Goal: Transaction & Acquisition: Purchase product/service

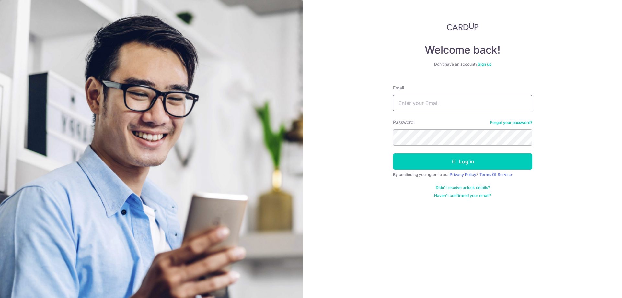
type input "eugenengcw@gmail.com"
drag, startPoint x: 439, startPoint y: 161, endPoint x: 444, endPoint y: 160, distance: 4.5
click at [439, 161] on button "Log in" at bounding box center [462, 161] width 139 height 16
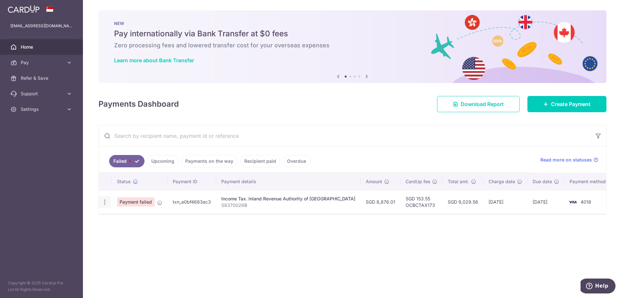
click at [102, 202] on icon "button" at bounding box center [104, 201] width 7 height 7
click at [125, 218] on span "Update payment" at bounding box center [139, 220] width 44 height 8
radio input "true"
type input "8,876.01"
type input "S8370026B"
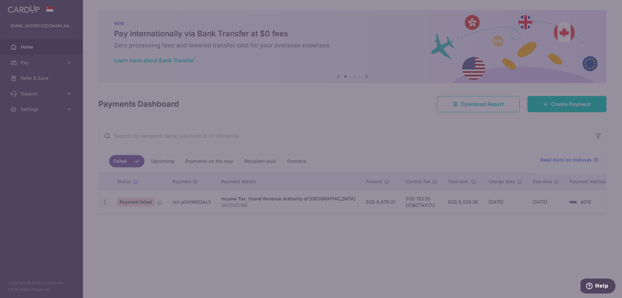
type input "OCBCTAX173"
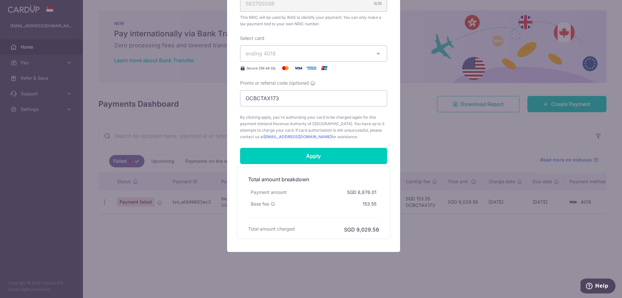
scroll to position [227, 0]
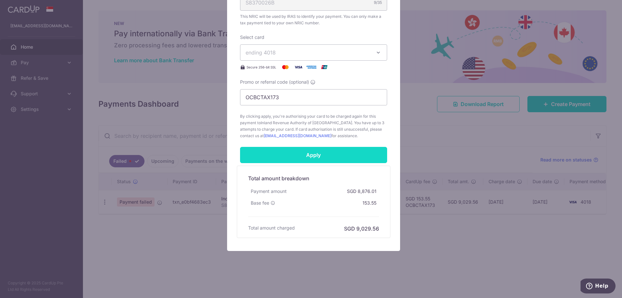
click at [322, 156] on input "Apply" at bounding box center [313, 155] width 147 height 16
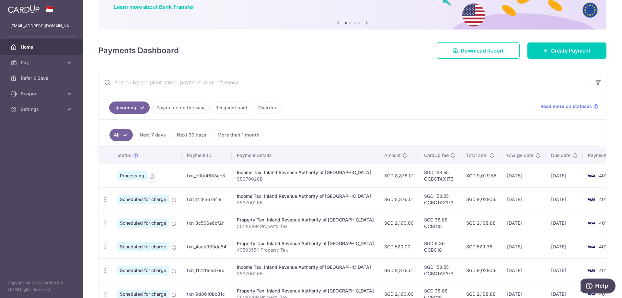
scroll to position [65, 0]
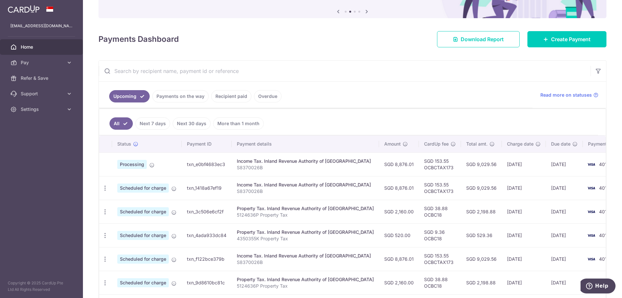
click at [261, 92] on link "Overdue" at bounding box center [268, 96] width 28 height 12
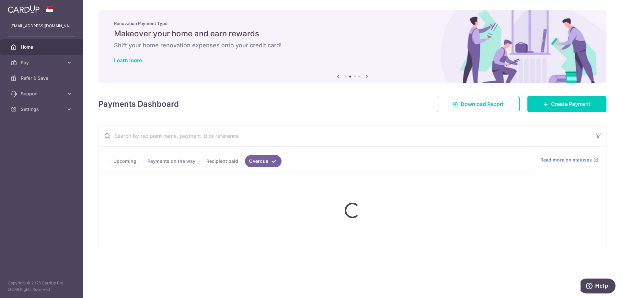
scroll to position [0, 0]
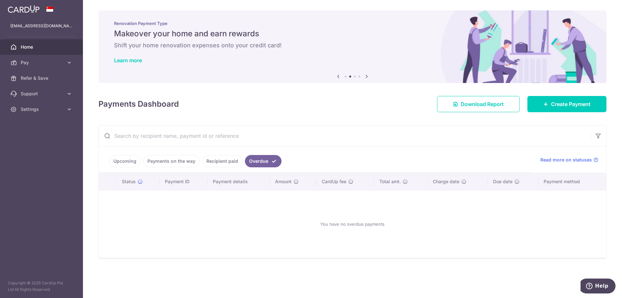
click at [215, 158] on link "Recipient paid" at bounding box center [222, 161] width 40 height 12
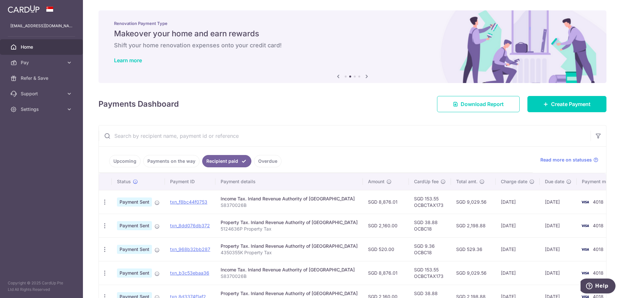
click at [183, 162] on link "Payments on the way" at bounding box center [171, 161] width 56 height 12
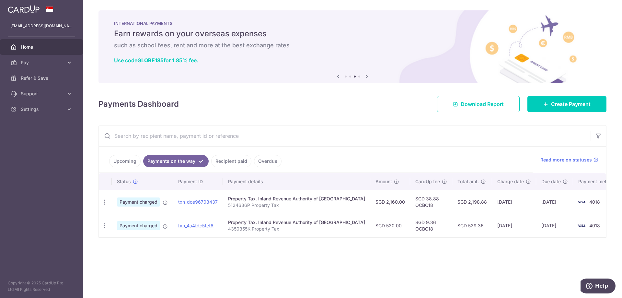
click at [120, 164] on link "Upcoming" at bounding box center [124, 161] width 31 height 12
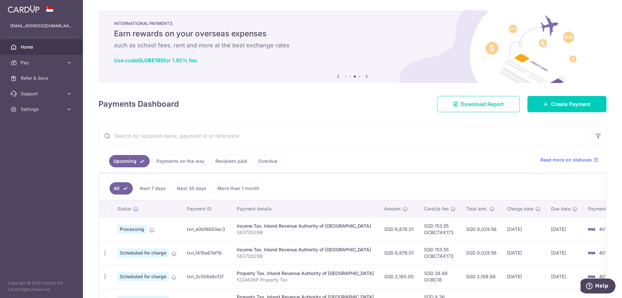
click at [45, 48] on span "Home" at bounding box center [42, 47] width 43 height 6
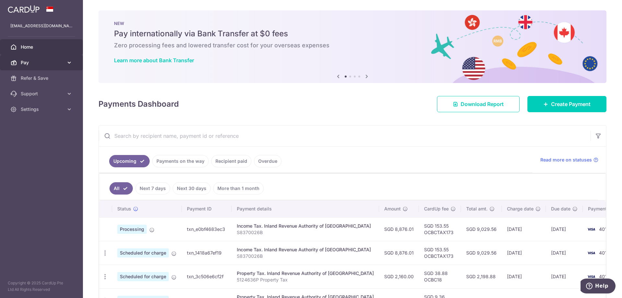
click at [62, 59] on link "Pay" at bounding box center [41, 63] width 83 height 16
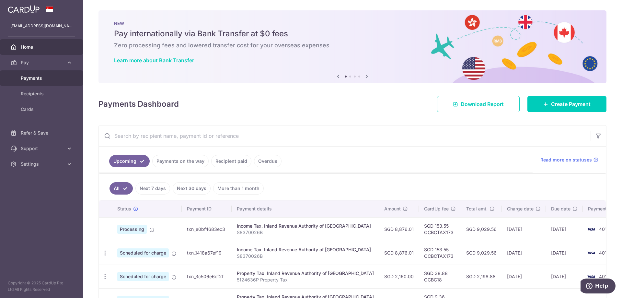
click at [50, 77] on span "Payments" at bounding box center [42, 78] width 43 height 6
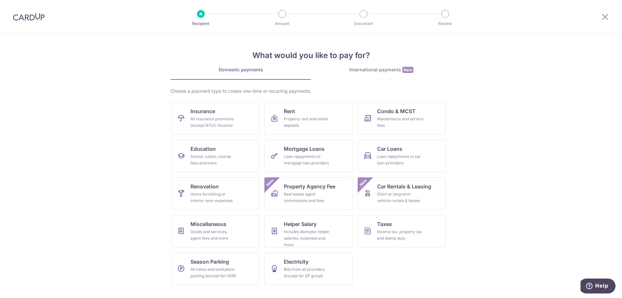
click at [360, 73] on div "International payments New" at bounding box center [381, 69] width 141 height 7
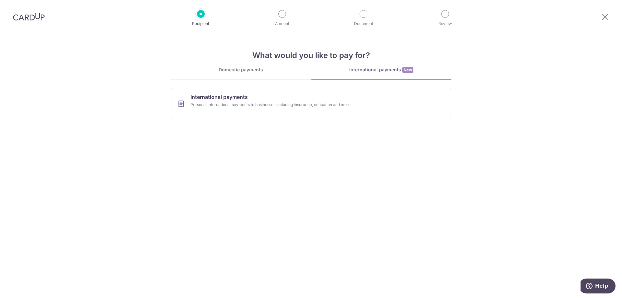
click at [235, 73] on link "Domestic payments" at bounding box center [240, 72] width 141 height 13
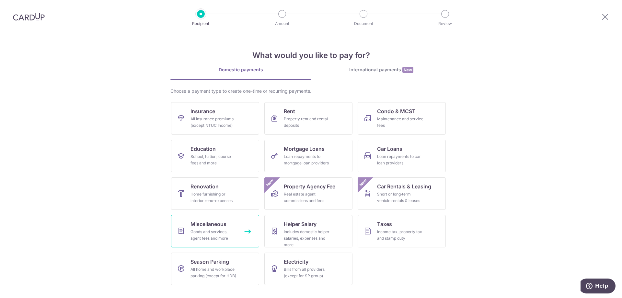
click at [218, 228] on link "Miscellaneous Goods and services, agent fees and more" at bounding box center [215, 231] width 88 height 32
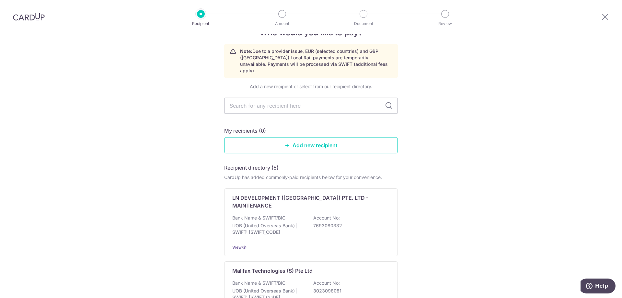
scroll to position [129, 0]
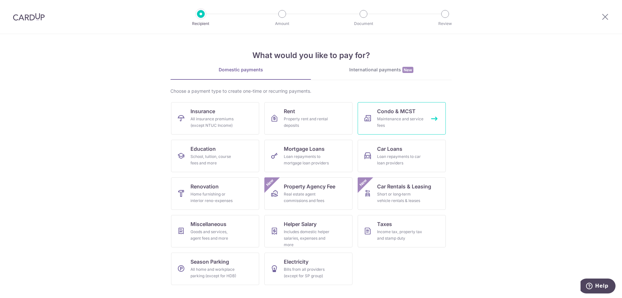
click at [412, 117] on div "Maintenance and service fees" at bounding box center [400, 122] width 47 height 13
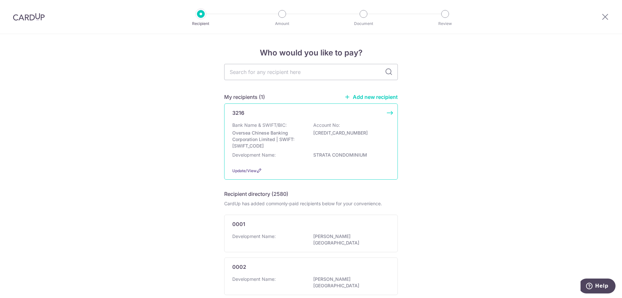
click at [281, 110] on div "3216" at bounding box center [307, 113] width 150 height 8
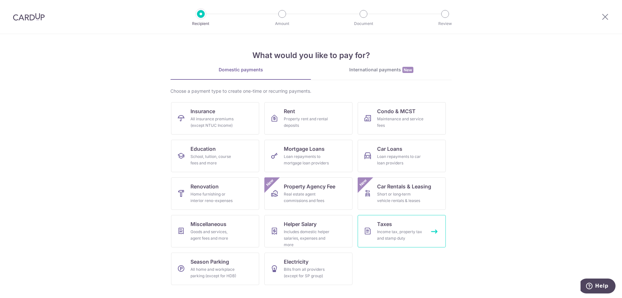
click at [377, 232] on div "Income tax, property tax and stamp duty" at bounding box center [400, 234] width 47 height 13
click at [607, 16] on icon at bounding box center [605, 17] width 8 height 8
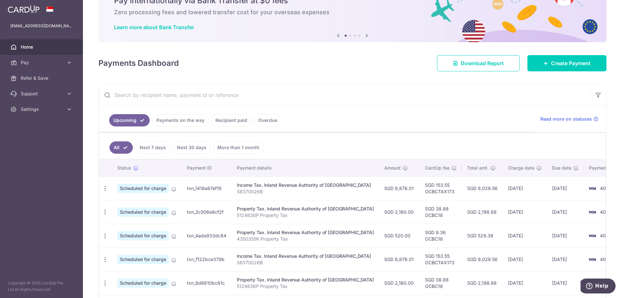
scroll to position [65, 0]
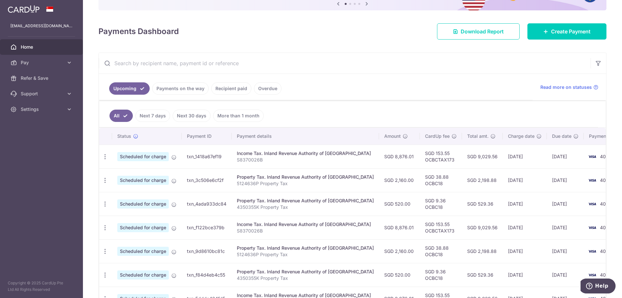
click at [138, 91] on link "Upcoming" at bounding box center [129, 88] width 40 height 12
click at [172, 98] on ul "Upcoming Payments on the way Recipient paid Overdue" at bounding box center [315, 87] width 433 height 26
click at [175, 89] on link "Payments on the way" at bounding box center [180, 88] width 56 height 12
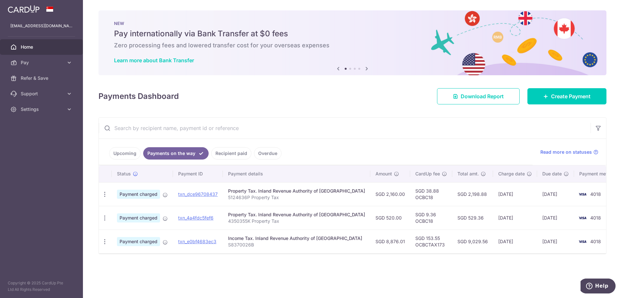
click at [129, 154] on link "Upcoming" at bounding box center [124, 153] width 31 height 12
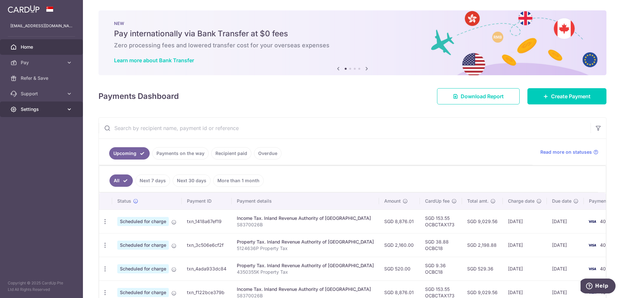
click at [38, 107] on span "Settings" at bounding box center [42, 109] width 43 height 6
click at [44, 139] on span "Logout" at bounding box center [42, 140] width 43 height 6
